Goal: Connect with others: Connect with others

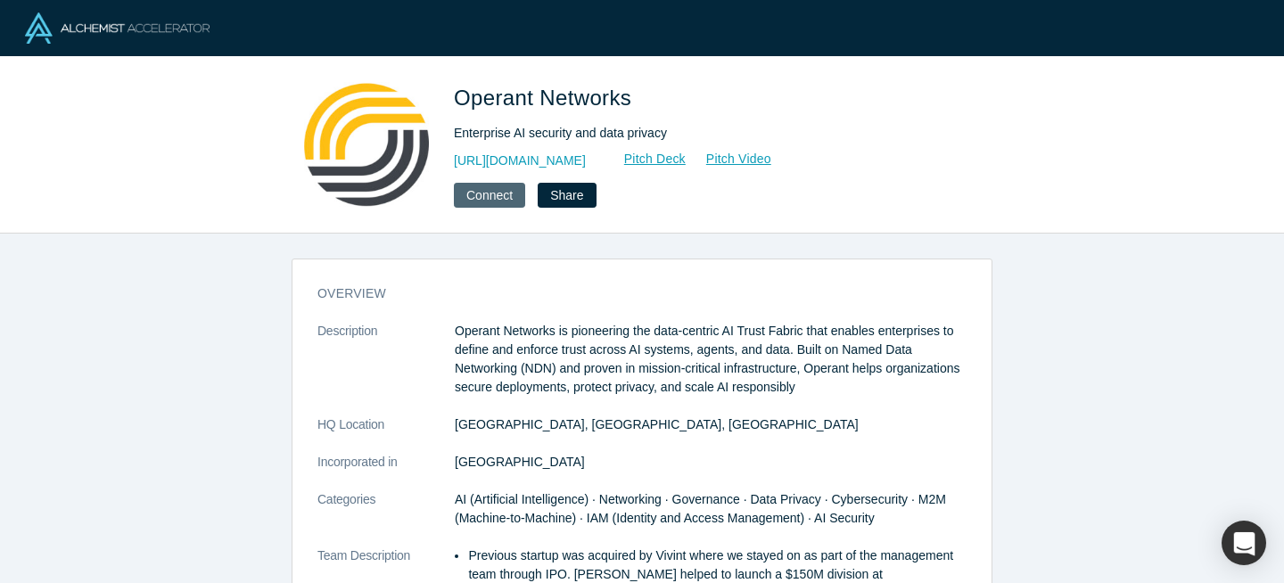
click at [493, 194] on button "Connect" at bounding box center [489, 195] width 71 height 25
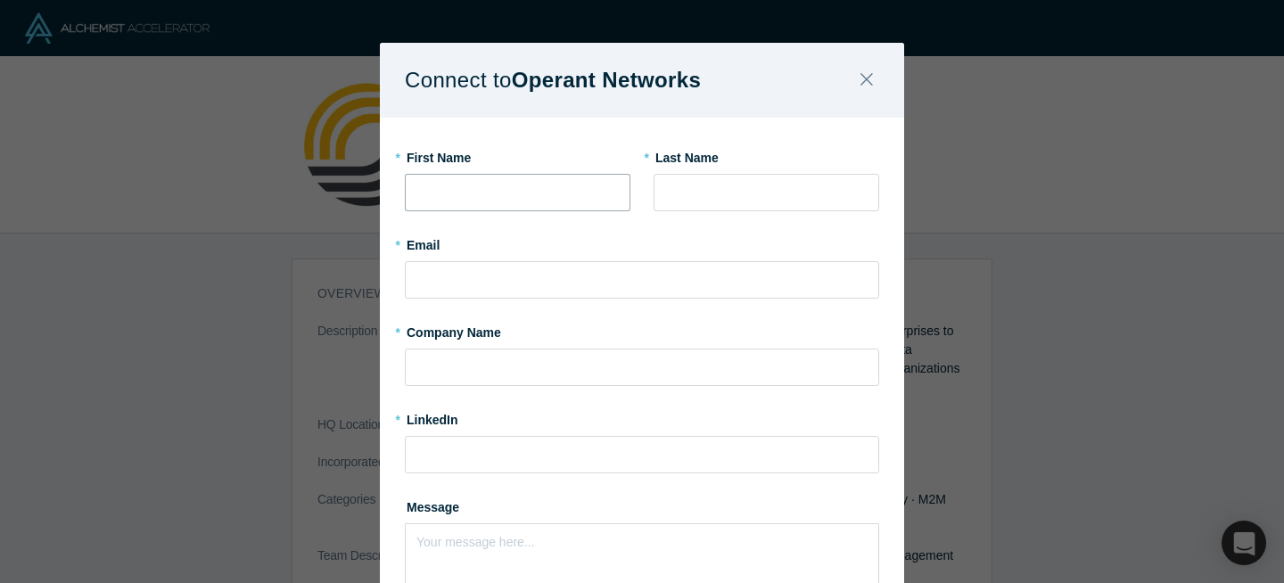
click at [528, 198] on input "text" at bounding box center [518, 192] width 226 height 37
type input "Ankur"
type input "Agarwal"
type input "[EMAIL_ADDRESS][DOMAIN_NAME]"
type input "Inflexion Consulting LLC"
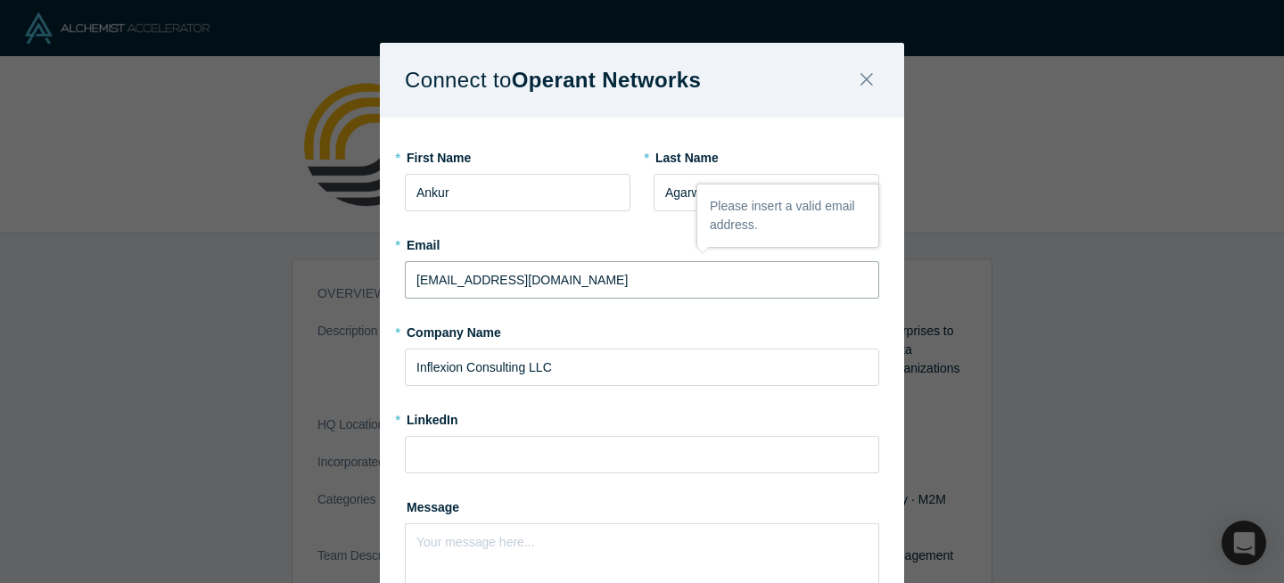
drag, startPoint x: 452, startPoint y: 279, endPoint x: 715, endPoint y: 278, distance: 263.1
click at [714, 279] on input "[EMAIL_ADDRESS][DOMAIN_NAME]" at bounding box center [642, 279] width 474 height 37
type input "[EMAIL_ADDRESS][DOMAIN_NAME]"
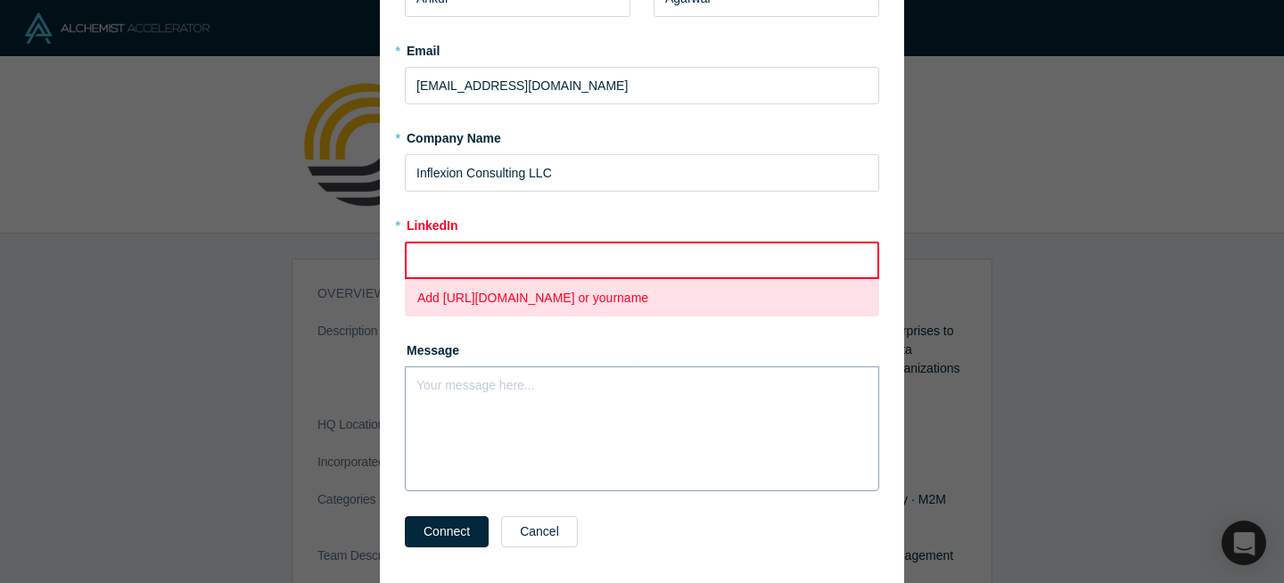
click at [543, 363] on div "Message Your message here..." at bounding box center [642, 413] width 474 height 156
click at [532, 414] on div "Your message here..." at bounding box center [642, 428] width 474 height 125
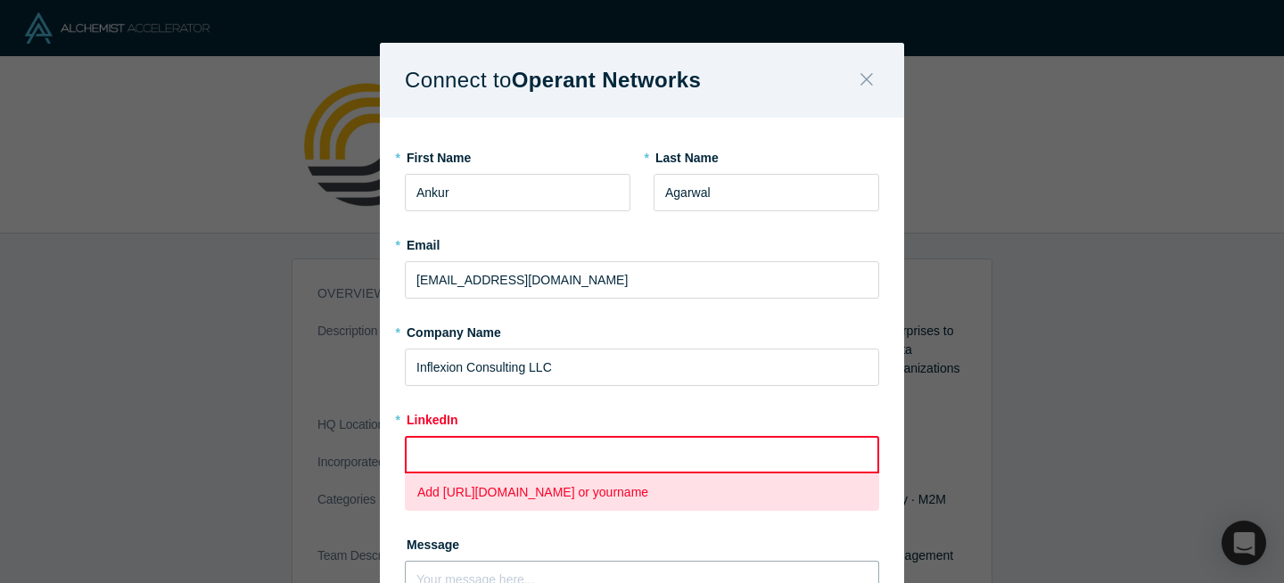
click at [865, 78] on icon "Close" at bounding box center [866, 79] width 12 height 12
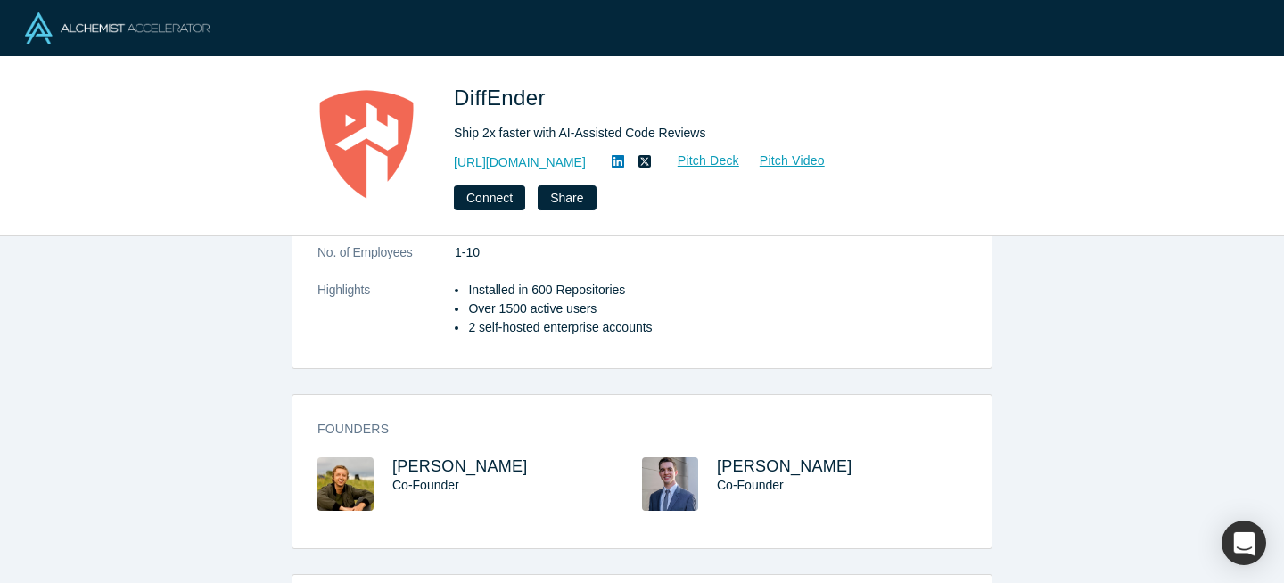
scroll to position [281, 0]
